Goal: Obtain resource: Download file/media

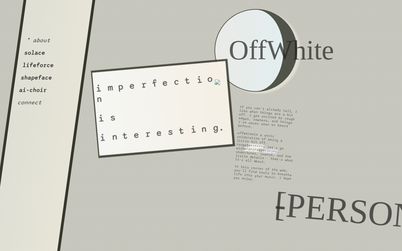
click at [31, 87] on button "ai-choir" at bounding box center [33, 90] width 29 height 7
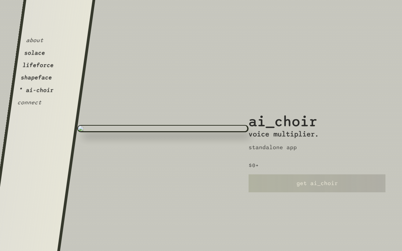
click at [270, 184] on link "get ai_choir" at bounding box center [317, 183] width 137 height 18
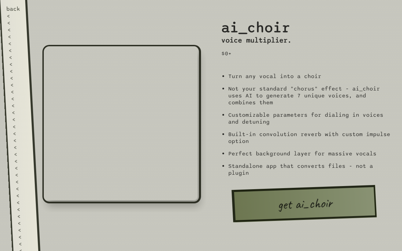
click at [286, 195] on link "get ai_choir" at bounding box center [304, 203] width 145 height 37
click at [18, 35] on div "<" at bounding box center [15, 36] width 14 height 7
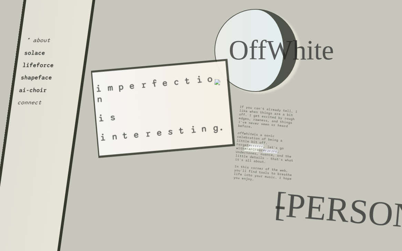
click at [32, 89] on button "ai-choir" at bounding box center [33, 90] width 29 height 7
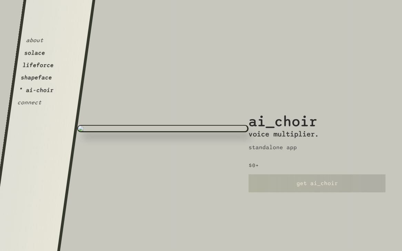
click at [47, 79] on button "shapeface" at bounding box center [36, 77] width 32 height 7
click at [44, 87] on div "about solace lifeforce * shapeface ai-choir connect" at bounding box center [43, 56] width 52 height 100
click at [37, 92] on button "ai-choir" at bounding box center [33, 90] width 29 height 7
click at [286, 185] on link "get ai_choir" at bounding box center [317, 183] width 137 height 18
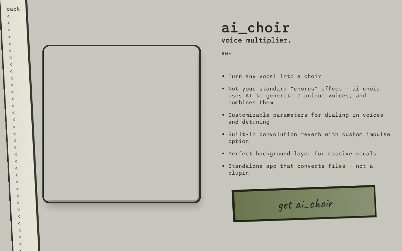
click at [20, 35] on div "<" at bounding box center [15, 36] width 14 height 7
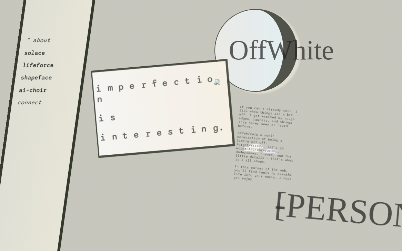
click at [29, 67] on button "lifeforce" at bounding box center [38, 65] width 32 height 7
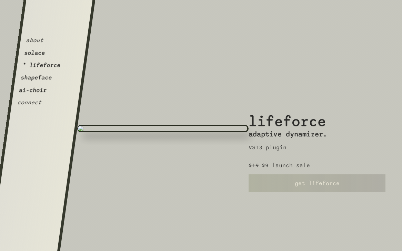
click at [34, 81] on button "shapeface" at bounding box center [36, 77] width 32 height 7
click at [33, 92] on button "ai-choir" at bounding box center [33, 90] width 29 height 7
click at [291, 183] on link "get ai_choir" at bounding box center [317, 183] width 137 height 18
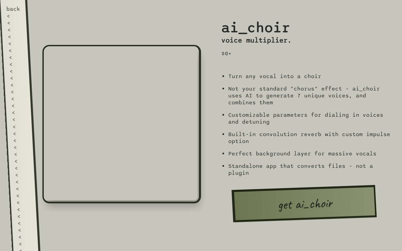
click at [22, 123] on div "<" at bounding box center [19, 126] width 14 height 7
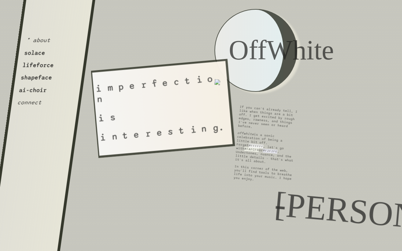
click at [21, 89] on button "ai-choir" at bounding box center [33, 90] width 29 height 7
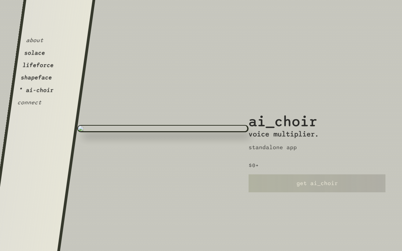
click at [294, 184] on link "get ai_choir" at bounding box center [317, 183] width 137 height 18
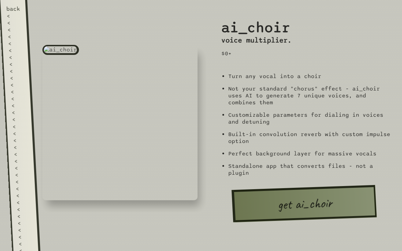
click at [24, 95] on div "<" at bounding box center [18, 98] width 14 height 7
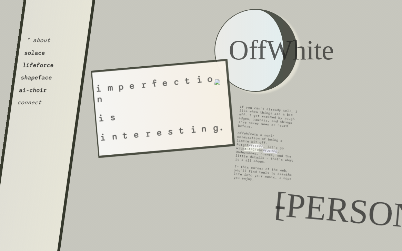
click at [33, 91] on button "ai-choir" at bounding box center [33, 90] width 29 height 7
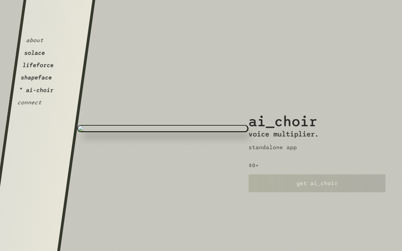
click at [37, 81] on button "shapeface" at bounding box center [36, 77] width 32 height 7
click at [39, 68] on button "lifeforce" at bounding box center [38, 65] width 32 height 7
click at [34, 90] on button "ai-choir" at bounding box center [33, 90] width 29 height 7
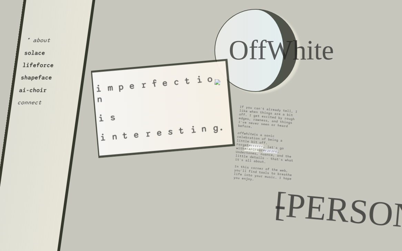
click at [38, 89] on button "ai-choir" at bounding box center [33, 90] width 29 height 7
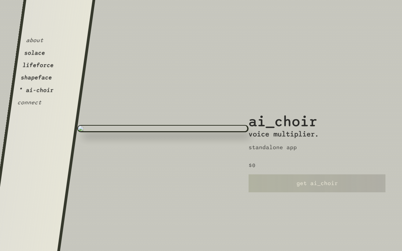
click at [296, 177] on link "get ai_choir" at bounding box center [317, 183] width 137 height 18
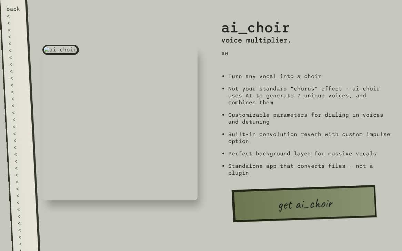
click at [273, 201] on link "get ai_choir" at bounding box center [304, 203] width 145 height 37
